Goal: Book appointment/travel/reservation

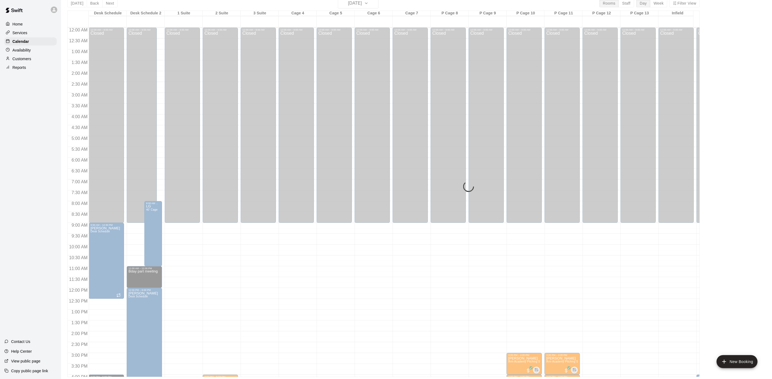
scroll to position [155, 0]
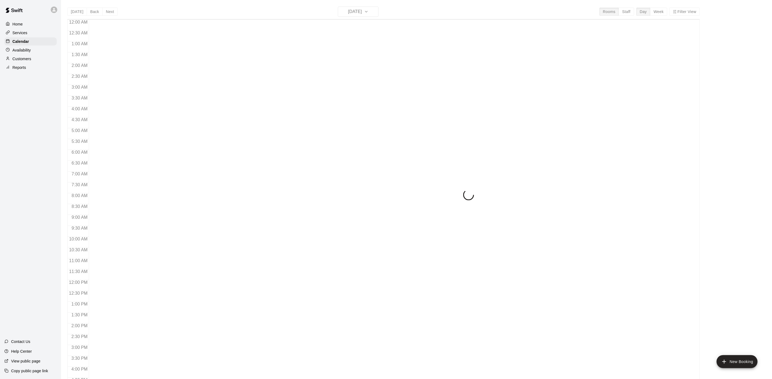
scroll to position [155, 0]
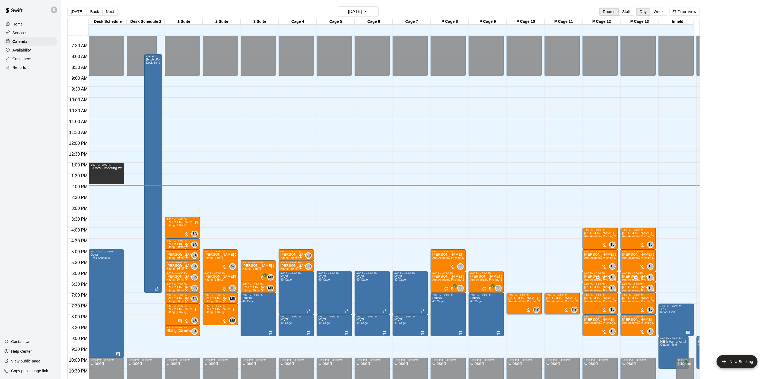
click at [21, 24] on p "Home" at bounding box center [17, 23] width 10 height 5
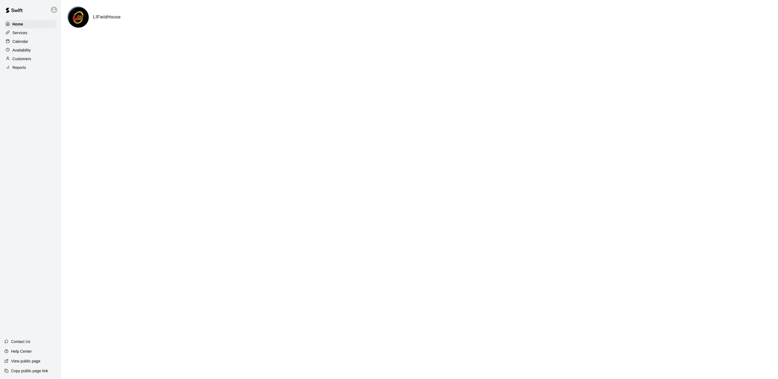
click at [28, 43] on div "Calendar" at bounding box center [30, 41] width 52 height 8
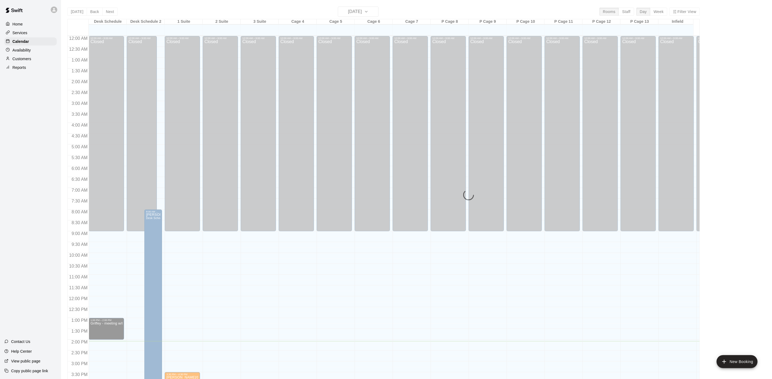
scroll to position [155, 0]
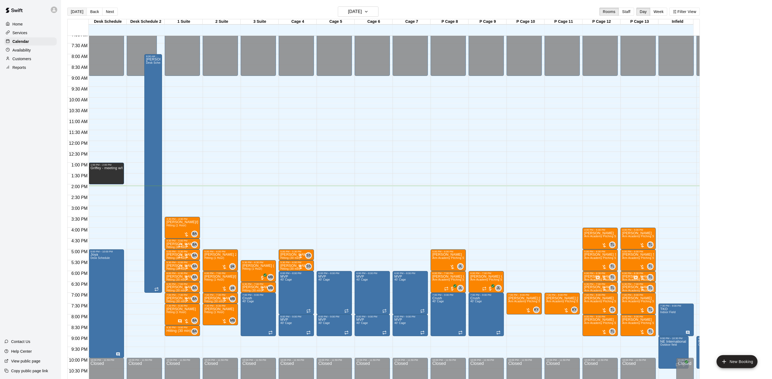
click at [82, 10] on button "[DATE]" at bounding box center [77, 12] width 20 height 8
click at [351, 7] on button "[DATE]" at bounding box center [358, 12] width 41 height 10
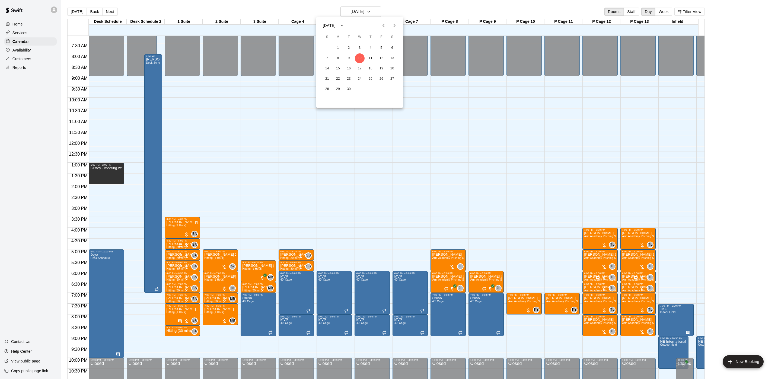
click at [384, 30] on button "Previous month" at bounding box center [383, 25] width 11 height 11
click at [384, 28] on icon "Previous month" at bounding box center [383, 25] width 7 height 7
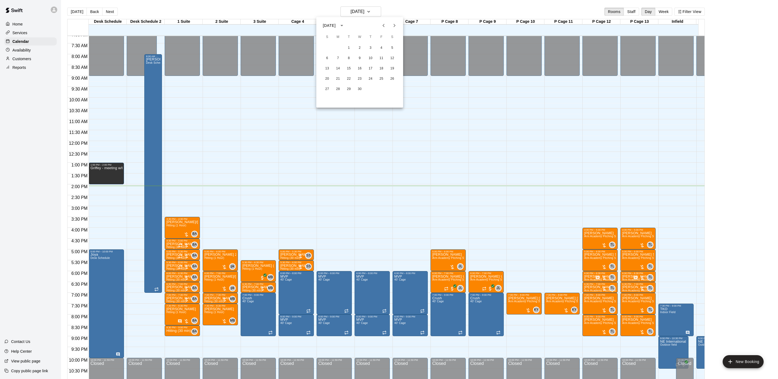
click at [384, 28] on icon "Previous month" at bounding box center [383, 25] width 7 height 7
click at [396, 21] on button "Next month" at bounding box center [394, 25] width 11 height 11
click at [361, 71] on button "18" at bounding box center [360, 69] width 10 height 10
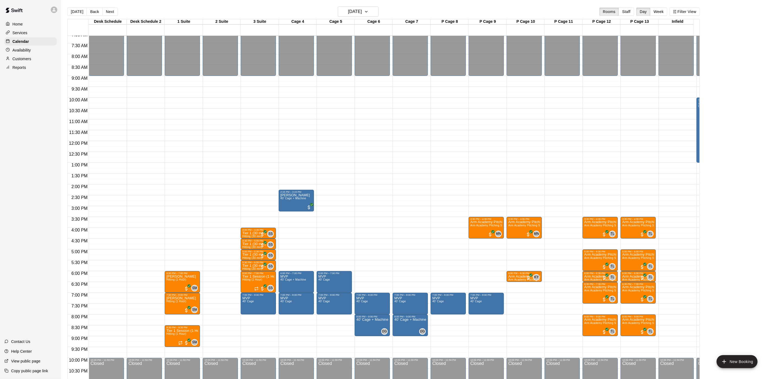
click at [81, 13] on button "[DATE]" at bounding box center [77, 12] width 20 height 8
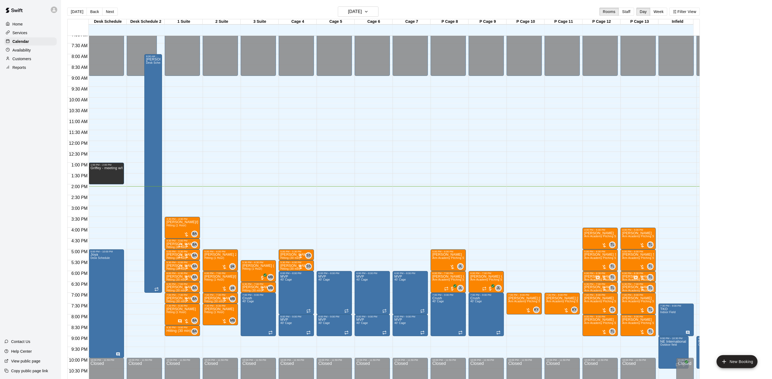
click at [16, 62] on p "Customers" at bounding box center [21, 58] width 19 height 5
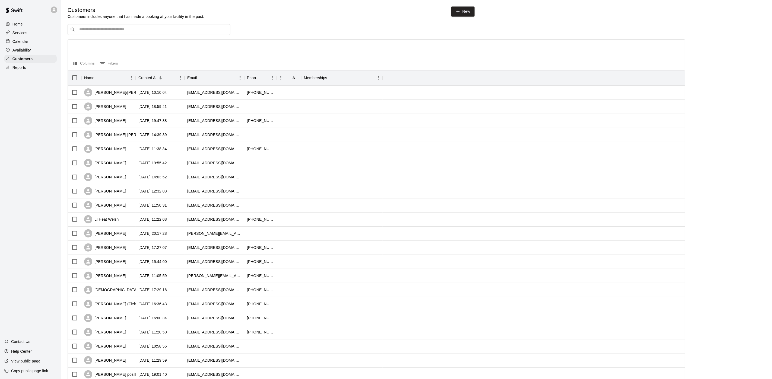
click at [148, 32] on input "Search customers by name or email" at bounding box center [153, 29] width 150 height 5
type input "****"
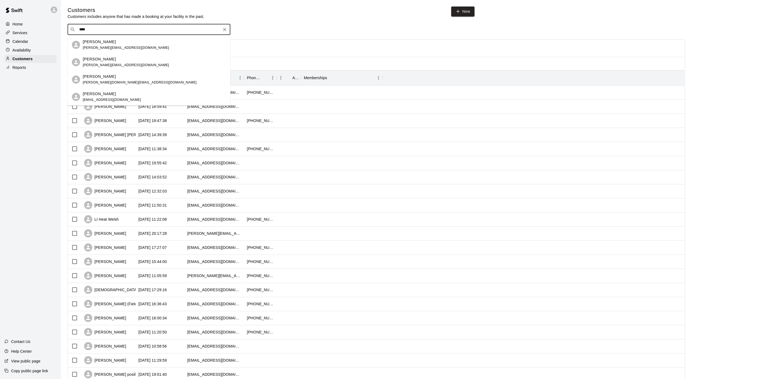
click at [114, 74] on div "[PERSON_NAME]" at bounding box center [140, 77] width 114 height 6
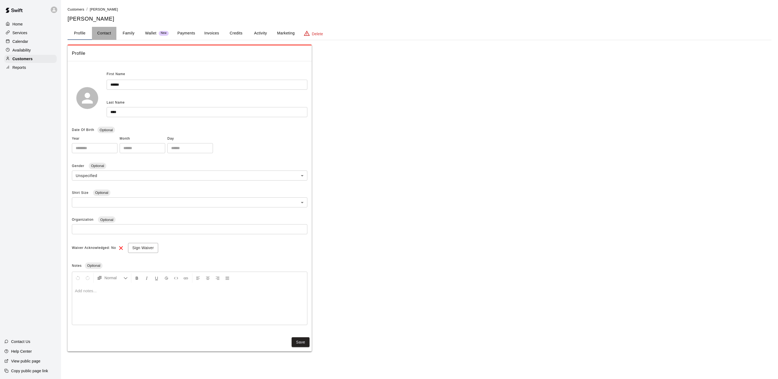
click at [108, 30] on button "Contact" at bounding box center [104, 33] width 24 height 13
select select "**"
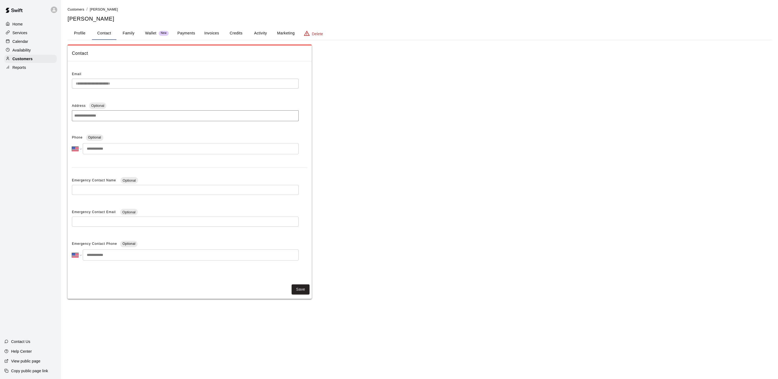
click at [118, 154] on input "tel" at bounding box center [191, 148] width 216 height 11
click at [19, 62] on p "Customers" at bounding box center [22, 58] width 20 height 5
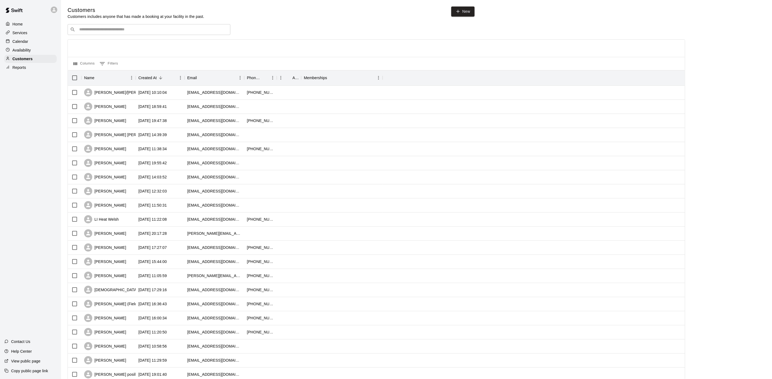
click at [87, 31] on input "Search customers by name or email" at bounding box center [153, 29] width 150 height 5
click at [119, 32] on input "Search customers by name or email" at bounding box center [153, 29] width 150 height 5
type input "**********"
click at [118, 42] on div "[PERSON_NAME] [PERSON_NAME][EMAIL_ADDRESS][DOMAIN_NAME]" at bounding box center [154, 45] width 143 height 12
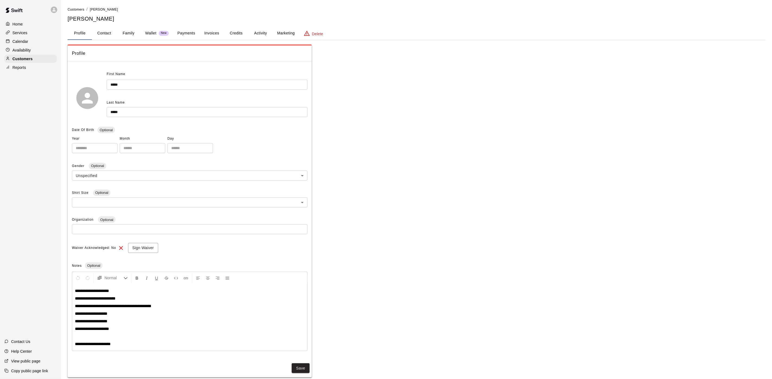
click at [110, 35] on button "Contact" at bounding box center [104, 33] width 24 height 13
select select "**"
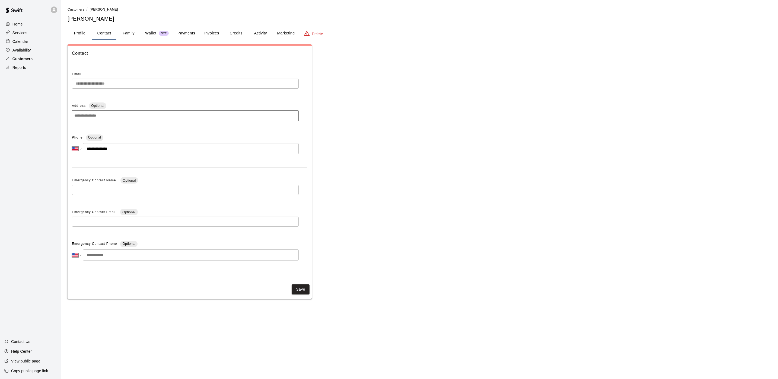
click at [34, 62] on div "Customers" at bounding box center [30, 59] width 52 height 8
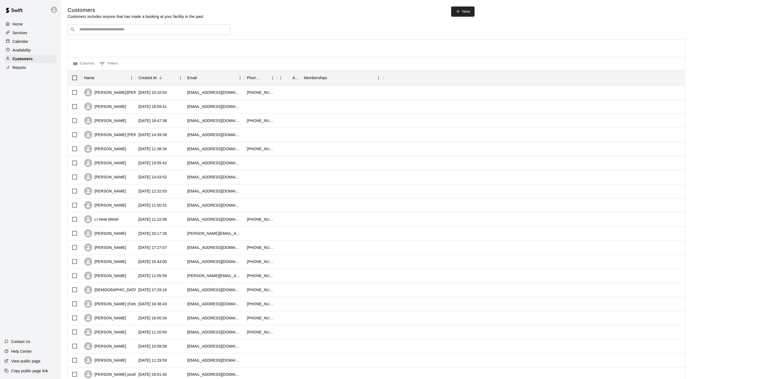
click at [21, 25] on p "Home" at bounding box center [17, 23] width 10 height 5
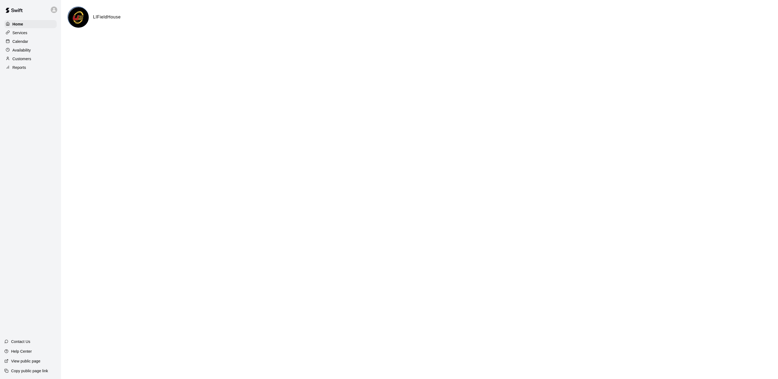
click at [24, 46] on div "Calendar" at bounding box center [30, 41] width 52 height 8
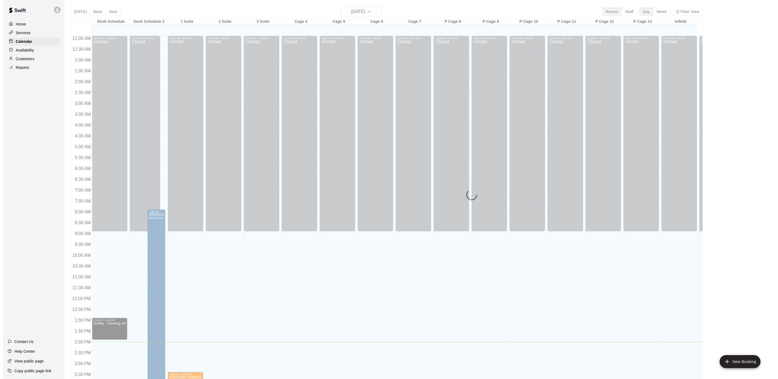
scroll to position [155, 0]
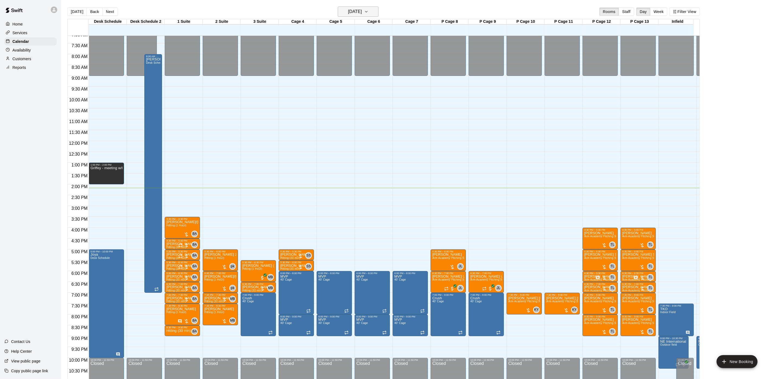
click at [358, 15] on h6 "[DATE]" at bounding box center [355, 12] width 14 height 8
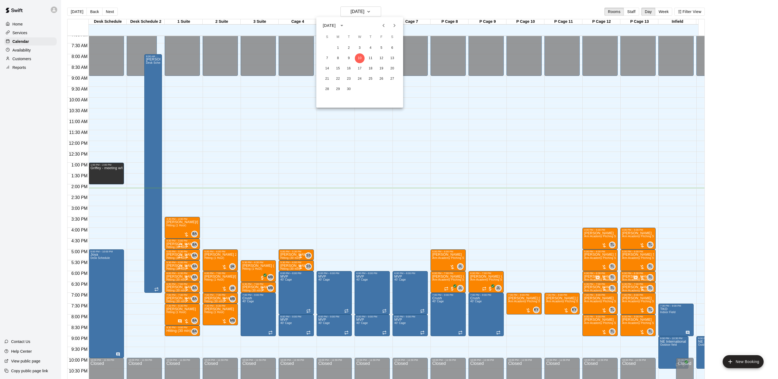
click at [336, 26] on div "[DATE]" at bounding box center [329, 26] width 13 height 6
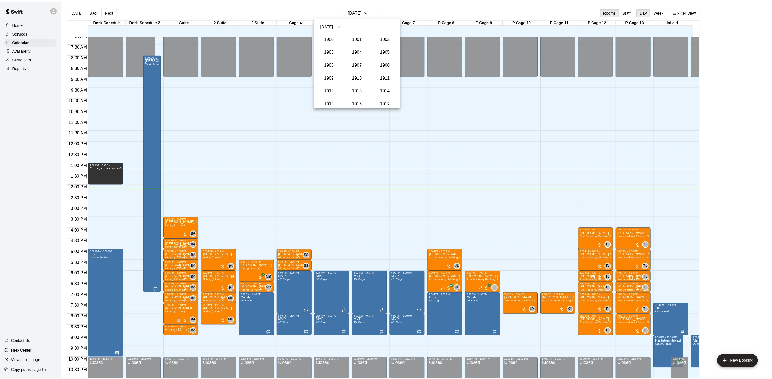
scroll to position [503, 0]
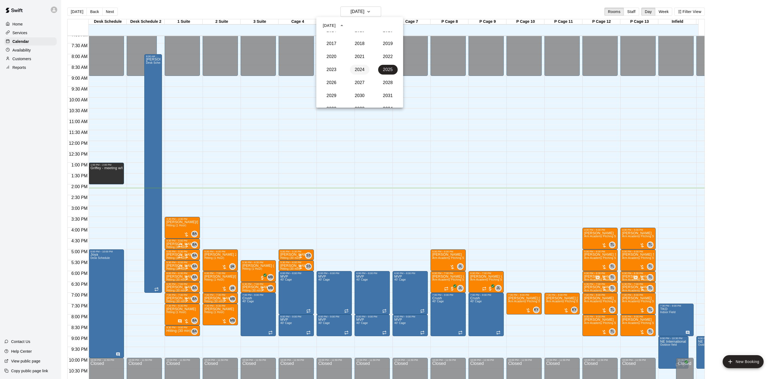
click at [359, 71] on button "2024" at bounding box center [360, 70] width 20 height 10
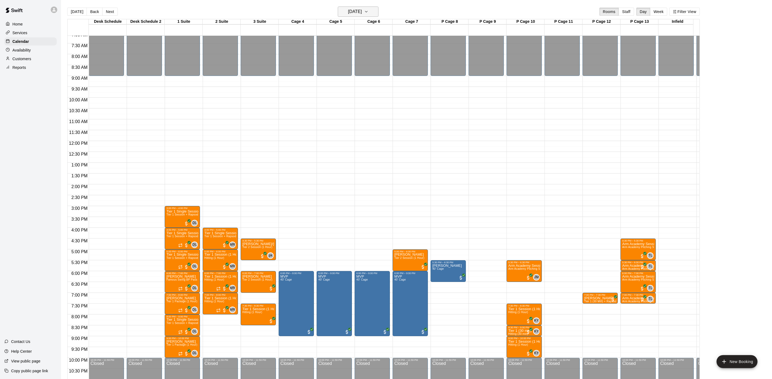
click at [362, 14] on h6 "[DATE]" at bounding box center [355, 12] width 14 height 8
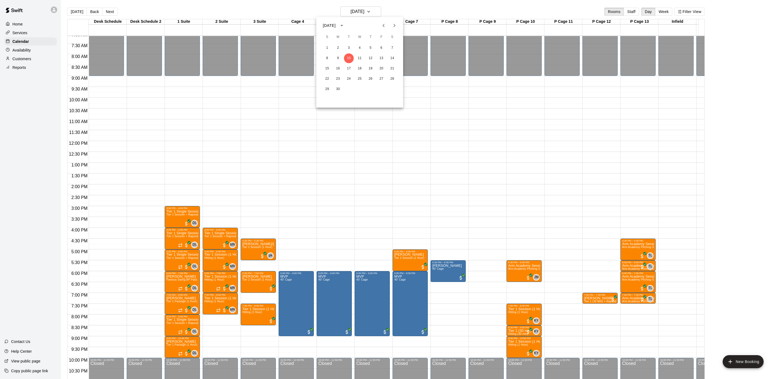
click at [393, 27] on icon "Next month" at bounding box center [394, 25] width 7 height 7
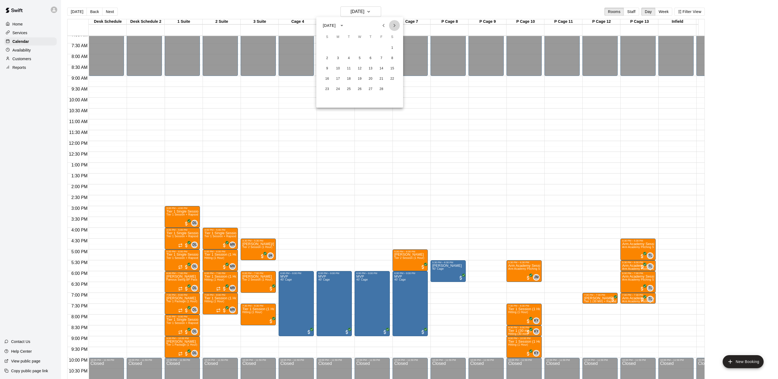
click at [393, 27] on icon "Next month" at bounding box center [394, 25] width 7 height 7
click at [386, 25] on icon "Previous month" at bounding box center [383, 25] width 7 height 7
click at [395, 30] on button "Next month" at bounding box center [394, 25] width 11 height 11
click at [387, 24] on icon "Previous month" at bounding box center [383, 25] width 7 height 7
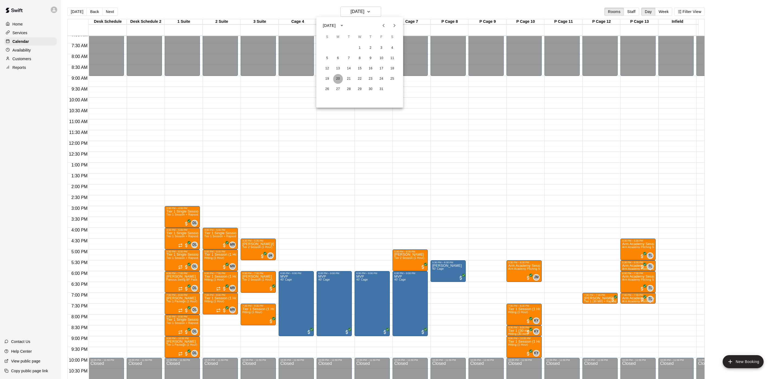
click at [336, 81] on button "20" at bounding box center [338, 79] width 10 height 10
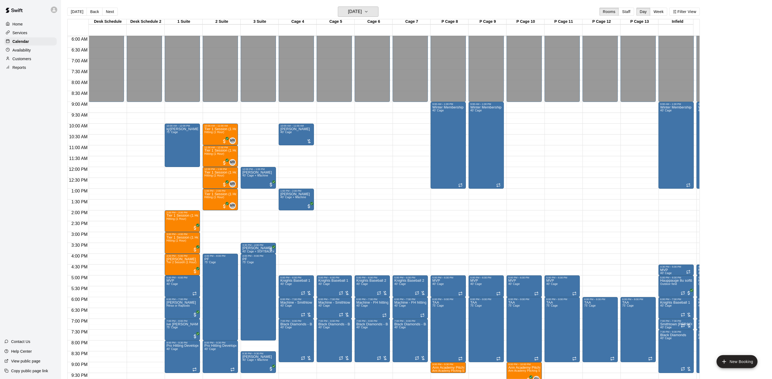
scroll to position [155, 0]
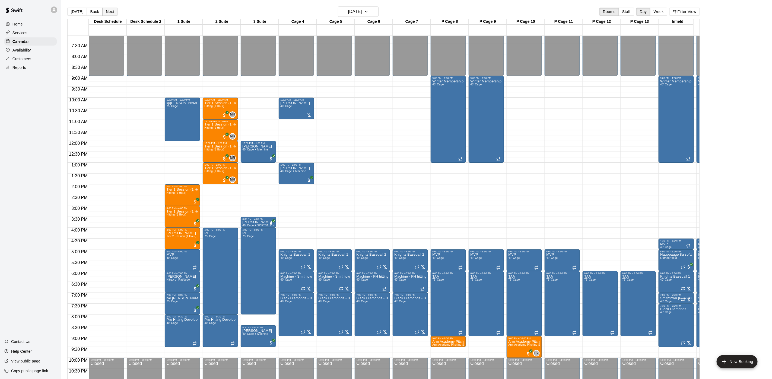
click at [109, 15] on button "Next" at bounding box center [109, 12] width 15 height 8
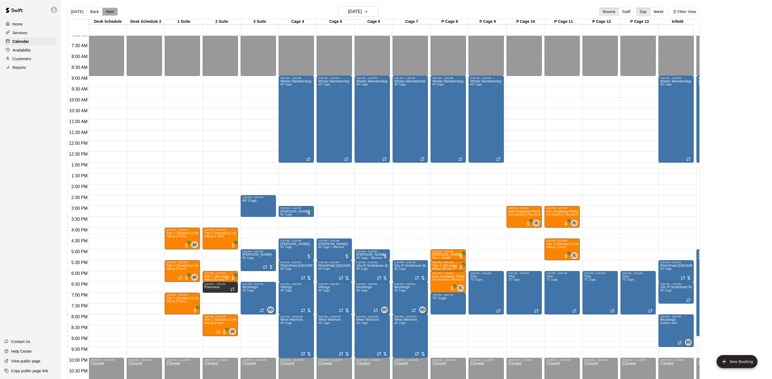
click at [109, 10] on button "Next" at bounding box center [109, 12] width 15 height 8
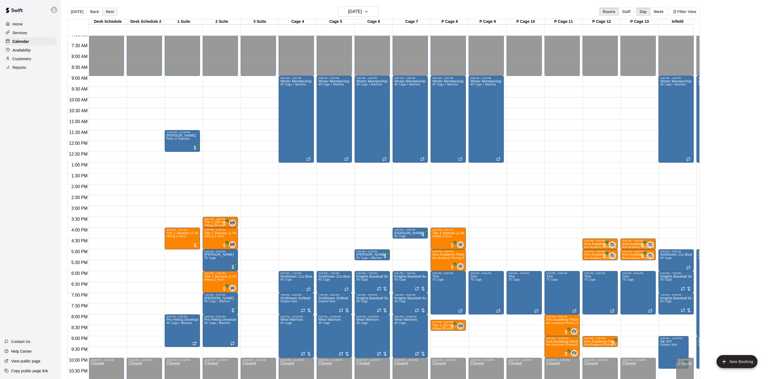
click at [115, 13] on button "Next" at bounding box center [109, 12] width 15 height 8
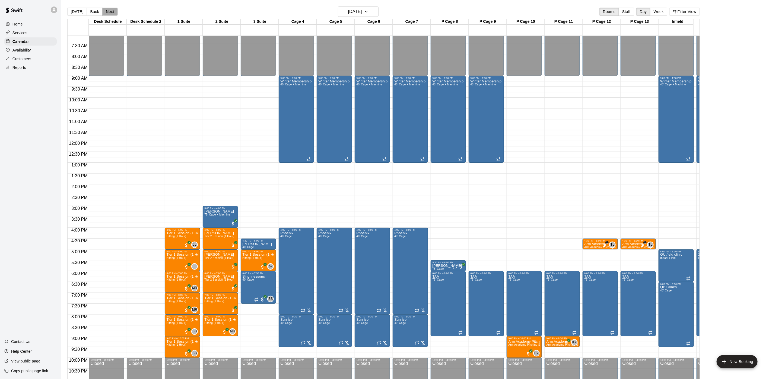
click at [111, 13] on button "Next" at bounding box center [109, 12] width 15 height 8
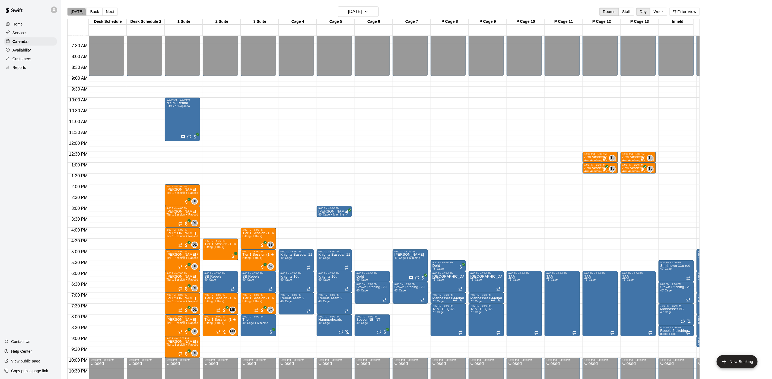
click at [71, 12] on button "[DATE]" at bounding box center [77, 12] width 20 height 8
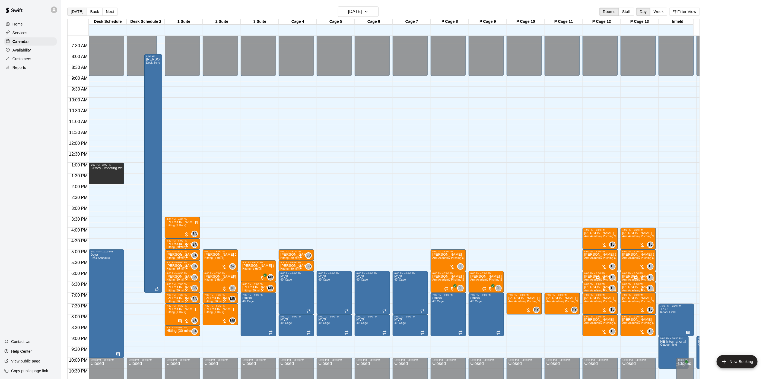
click at [70, 12] on button "[DATE]" at bounding box center [77, 12] width 20 height 8
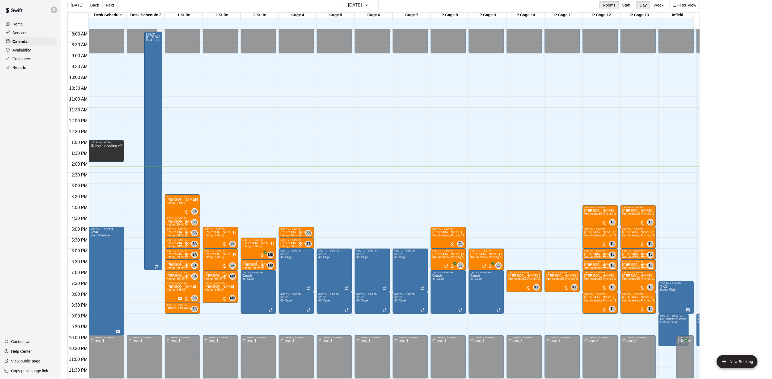
scroll to position [8, 0]
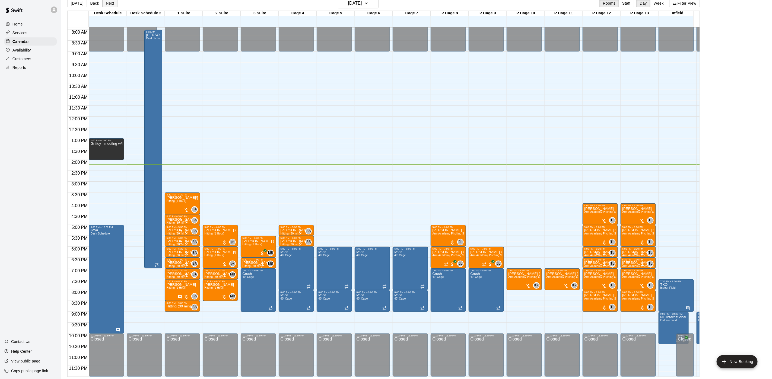
click at [111, 5] on button "Next" at bounding box center [109, 3] width 15 height 8
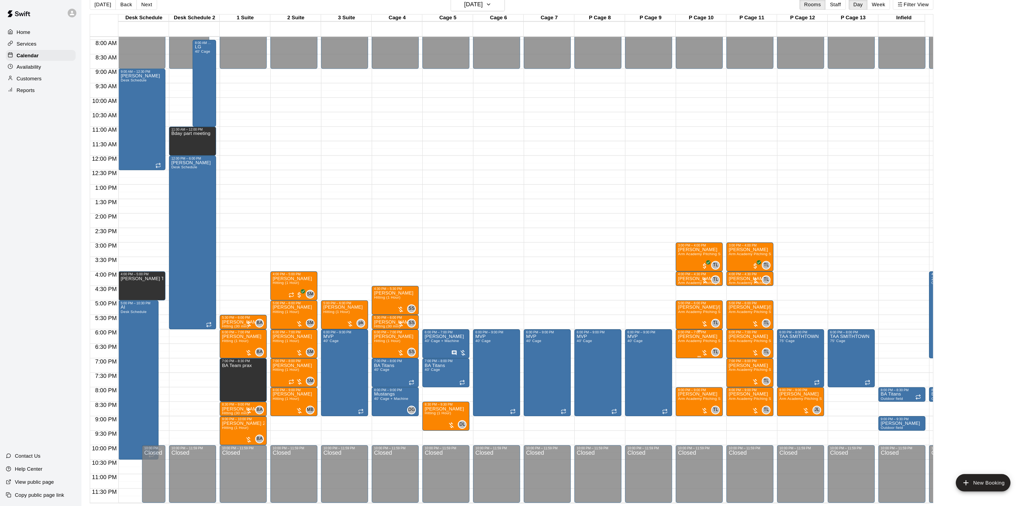
scroll to position [55, 0]
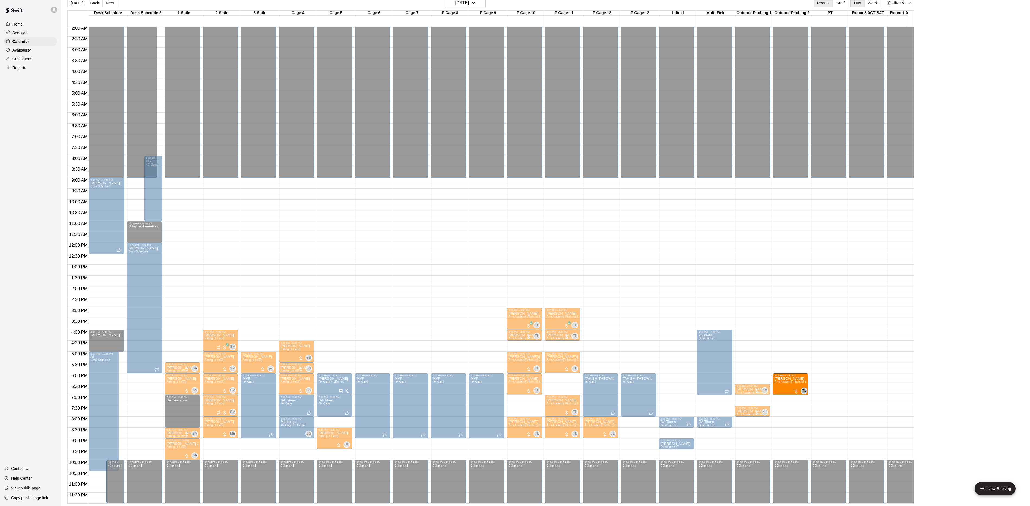
drag, startPoint x: 561, startPoint y: 374, endPoint x: 794, endPoint y: 379, distance: 233.4
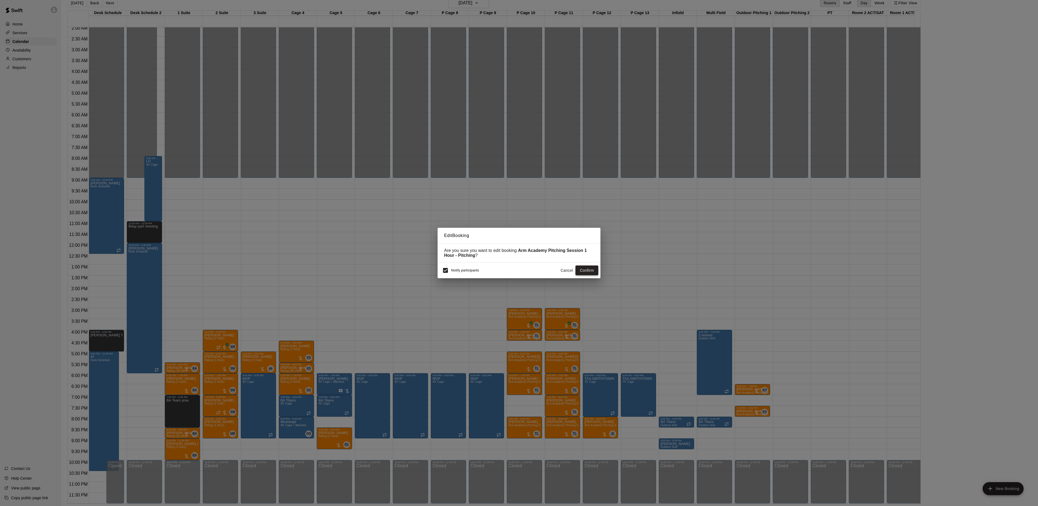
click at [592, 274] on button "Confirm" at bounding box center [586, 270] width 23 height 10
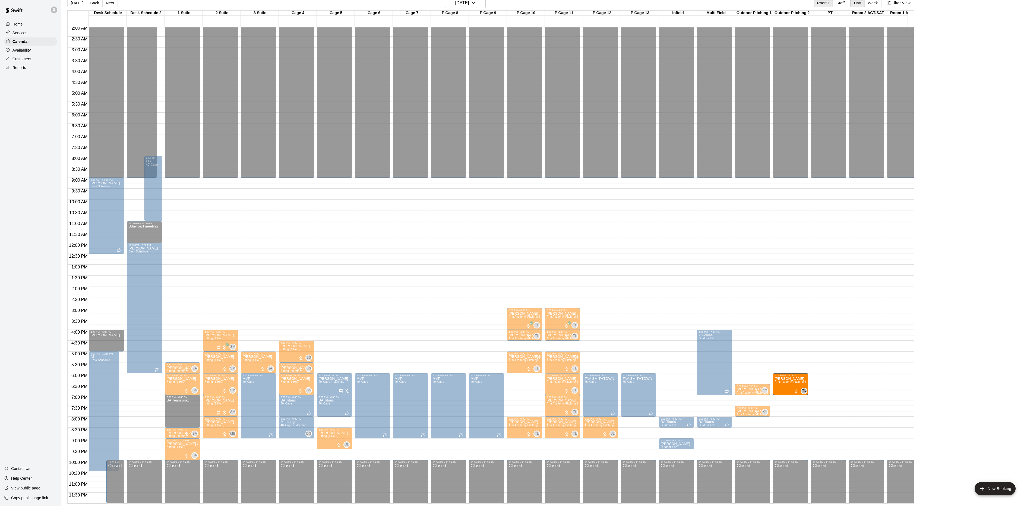
drag, startPoint x: 530, startPoint y: 374, endPoint x: 791, endPoint y: 379, distance: 261.1
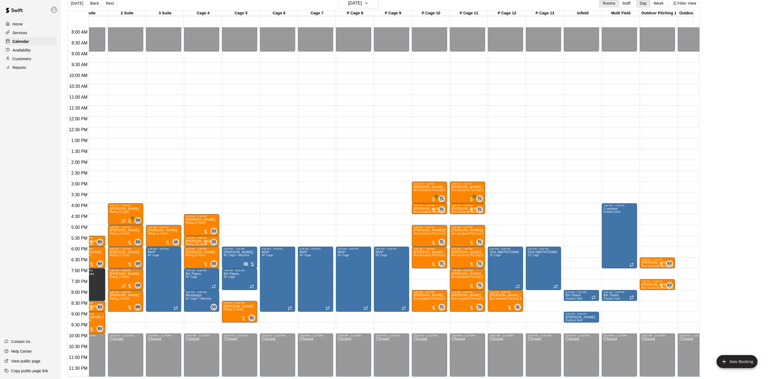
scroll to position [0, 112]
